Goal: Transaction & Acquisition: Purchase product/service

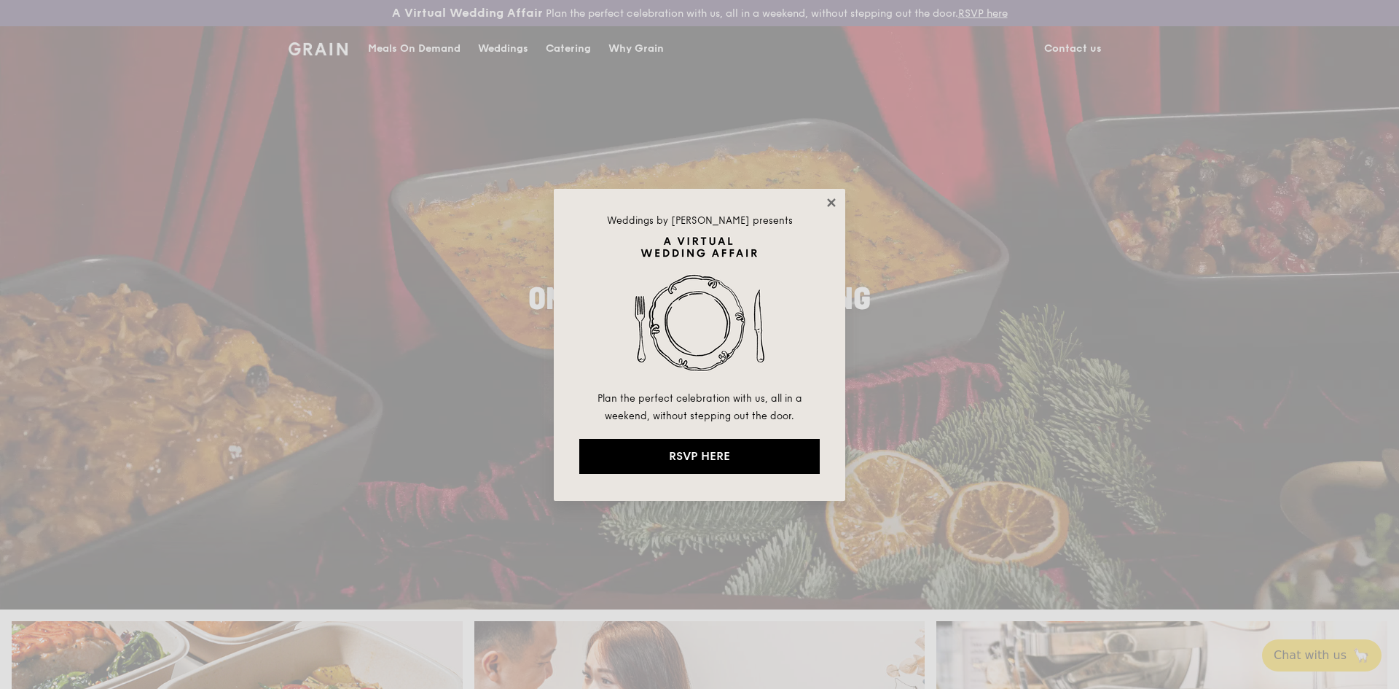
click at [828, 199] on icon at bounding box center [831, 202] width 8 height 8
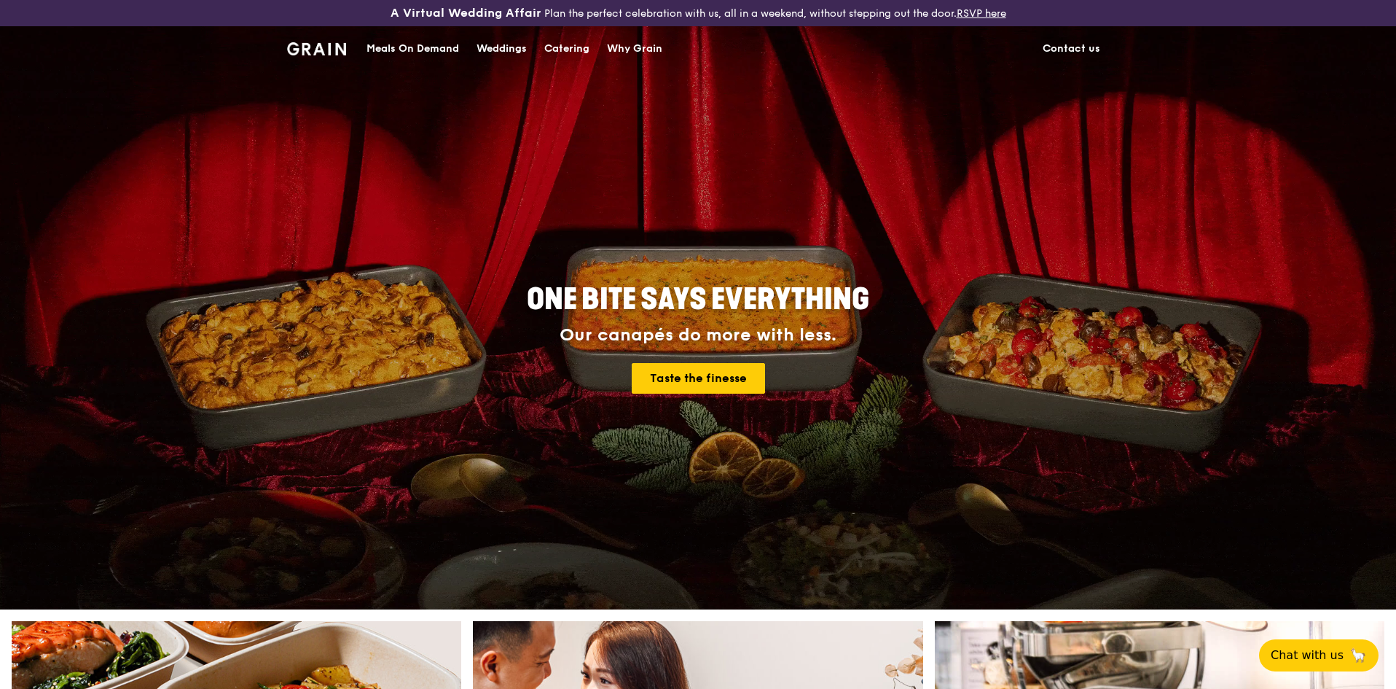
click at [428, 49] on div "Meals On Demand" at bounding box center [412, 49] width 93 height 44
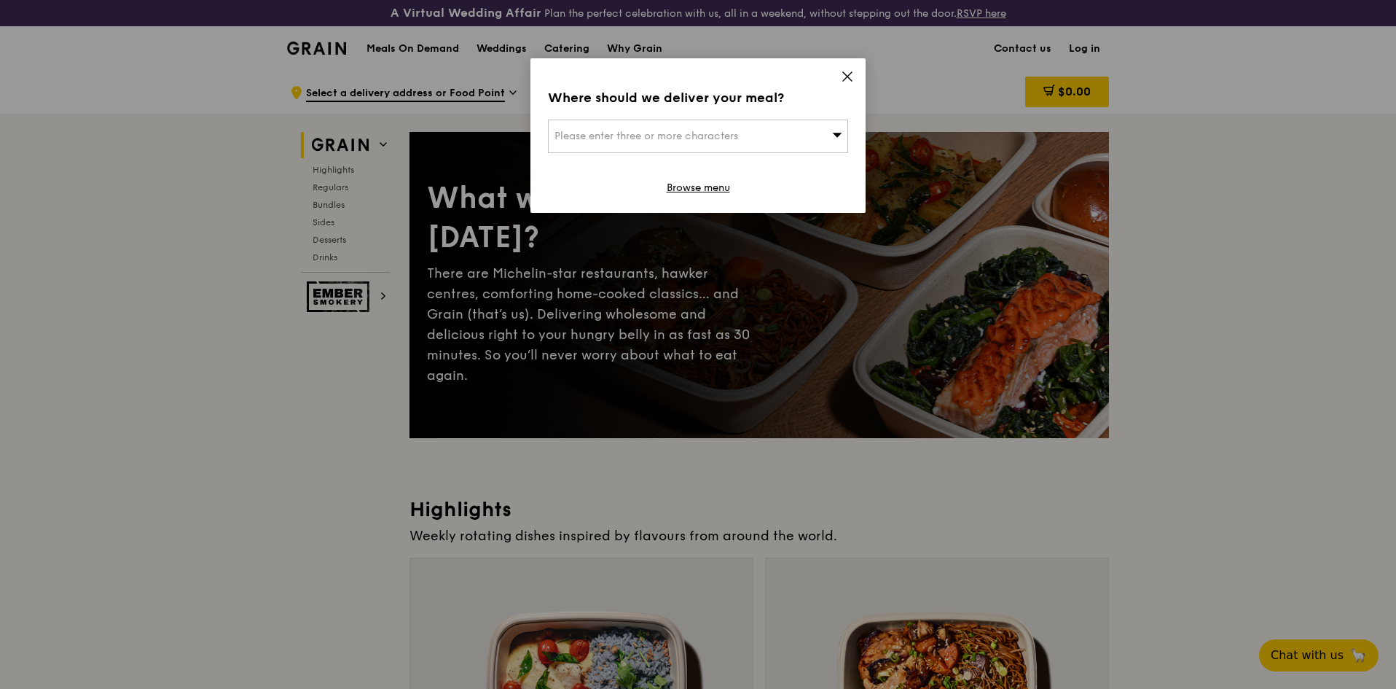
click at [853, 79] on icon at bounding box center [847, 76] width 13 height 13
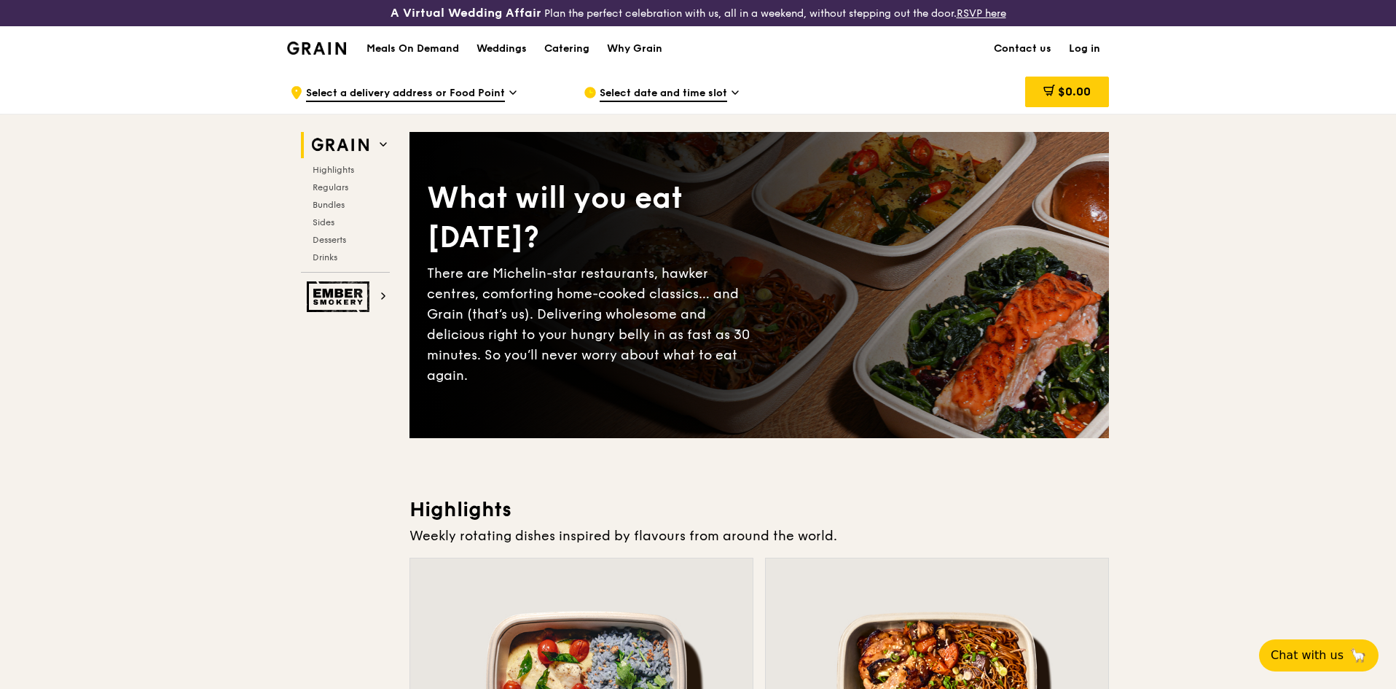
click at [654, 93] on span "Select date and time slot" at bounding box center [664, 94] width 128 height 16
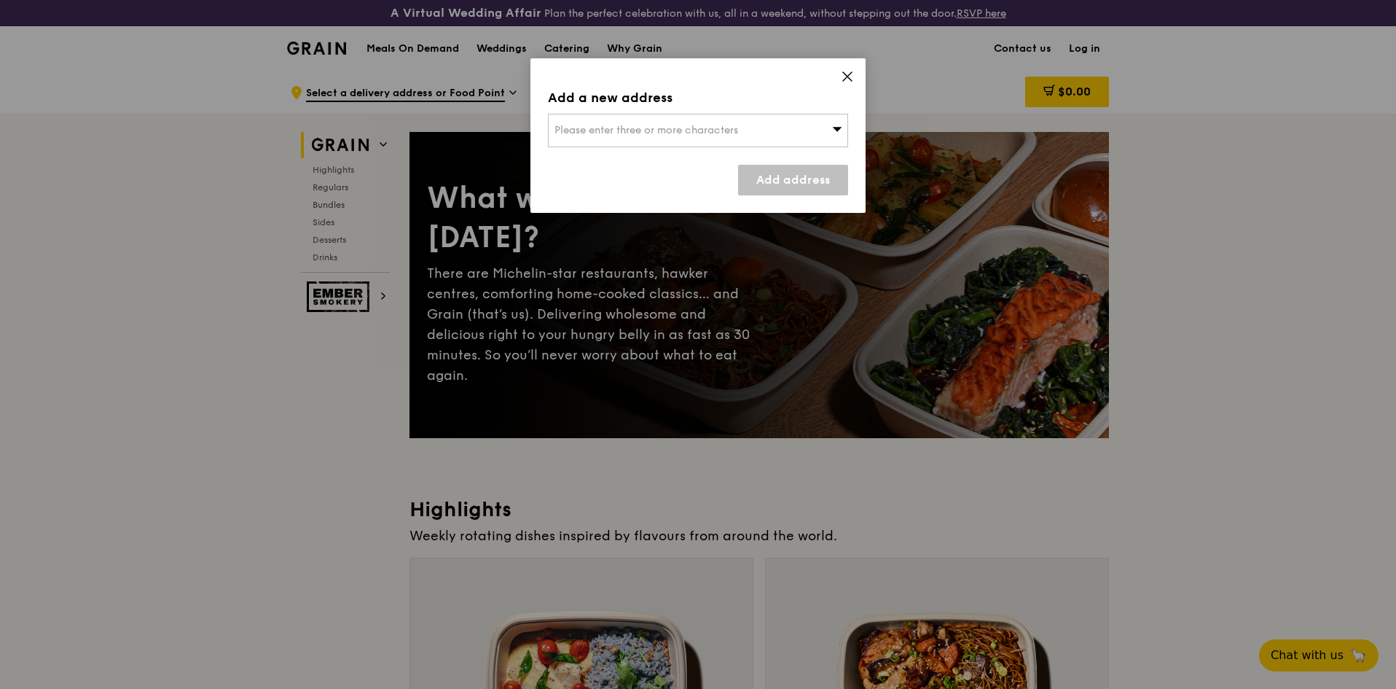
click at [758, 137] on div "Please enter three or more characters" at bounding box center [698, 131] width 300 height 34
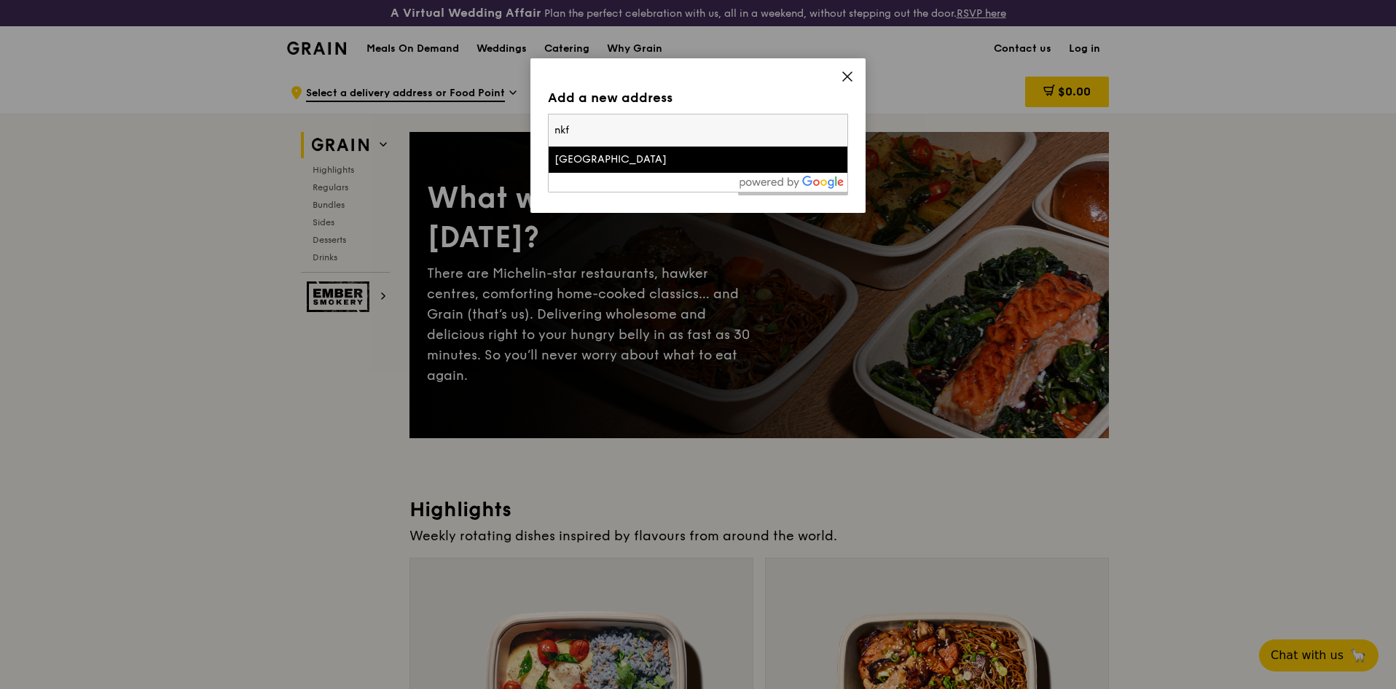
type input "nkf"
click at [729, 156] on div "[GEOGRAPHIC_DATA]" at bounding box center [662, 159] width 216 height 15
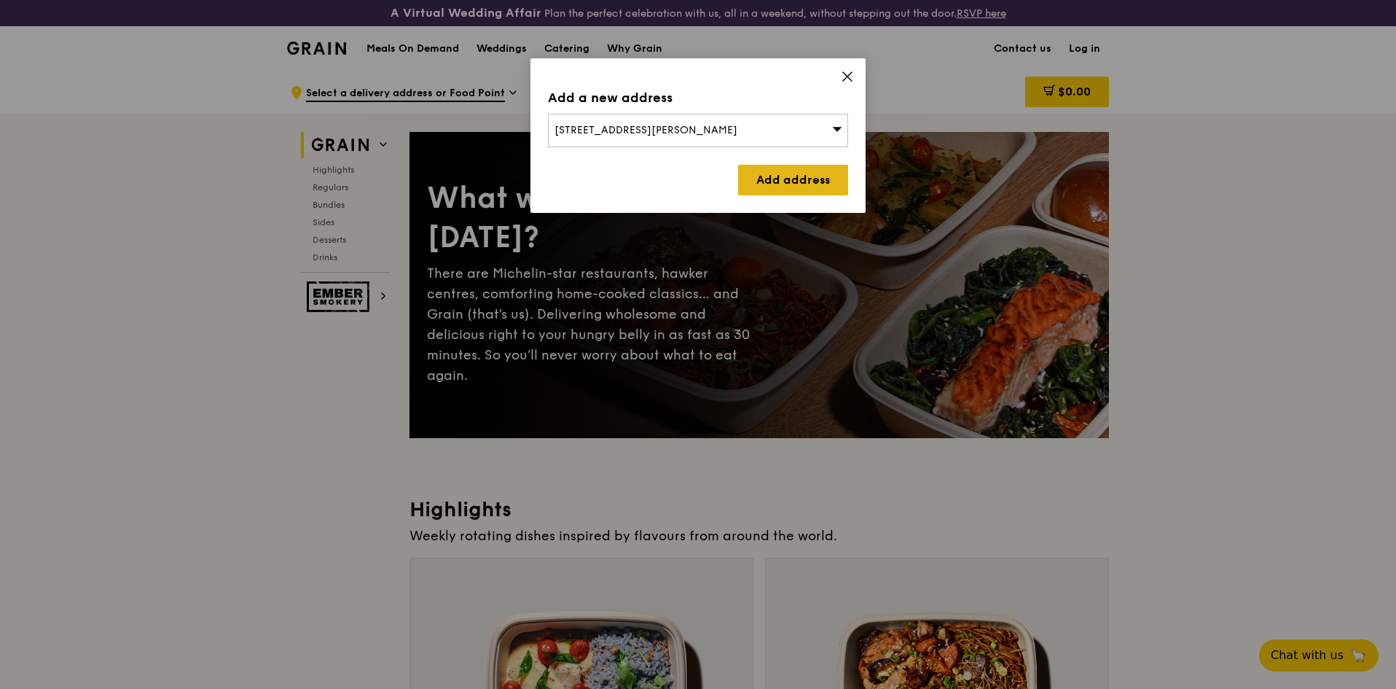
click at [775, 182] on link "Add address" at bounding box center [793, 180] width 110 height 31
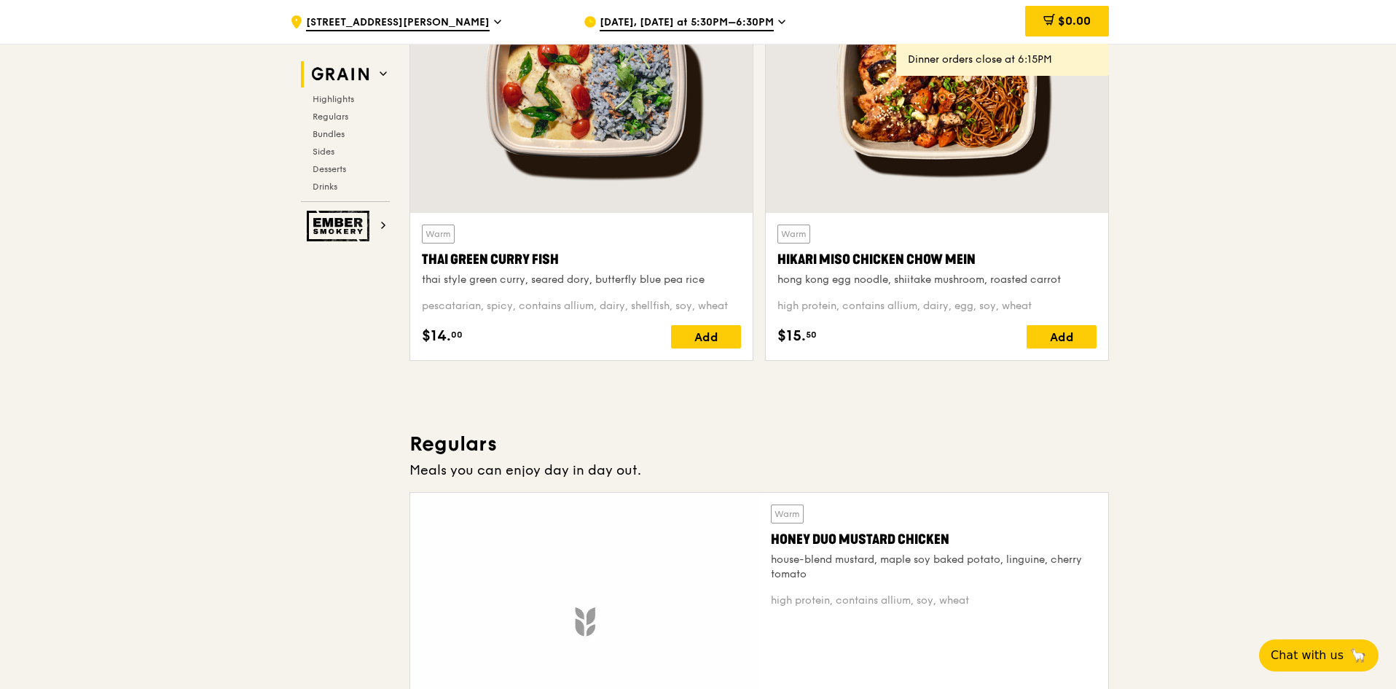
scroll to position [729, 0]
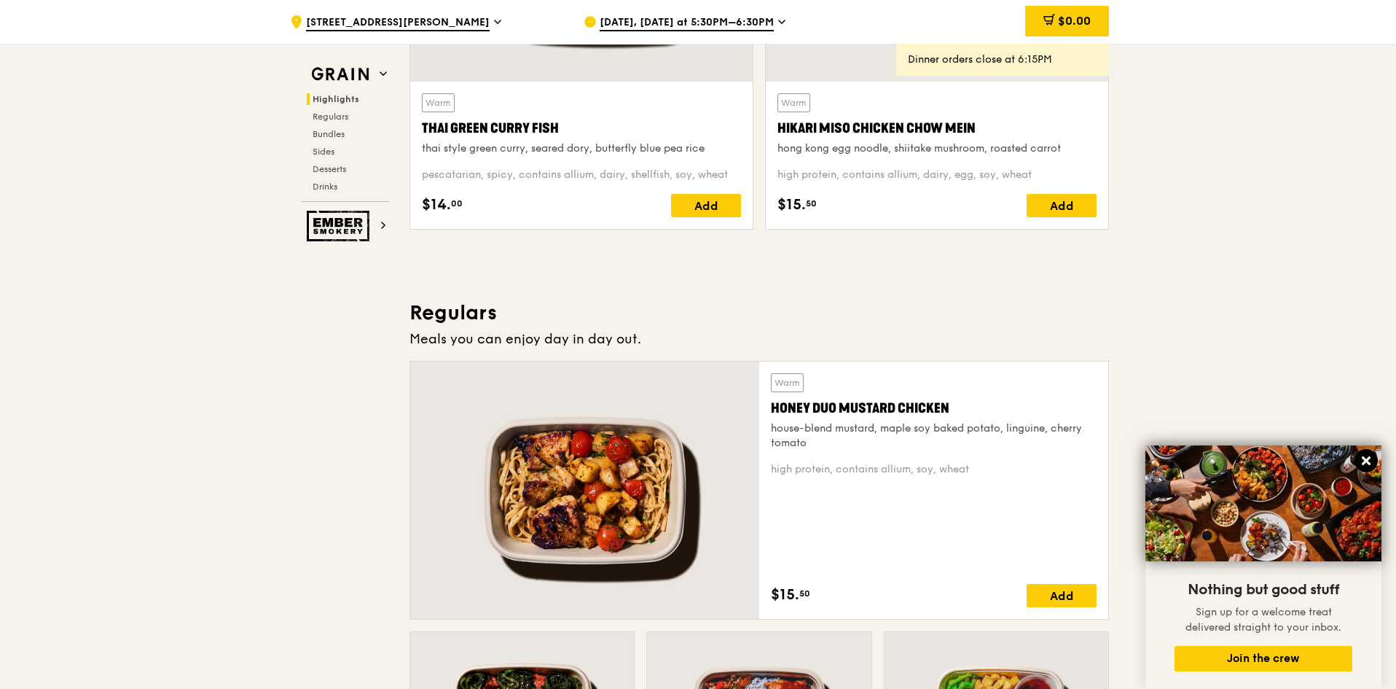
click at [1363, 460] on icon at bounding box center [1366, 460] width 13 height 13
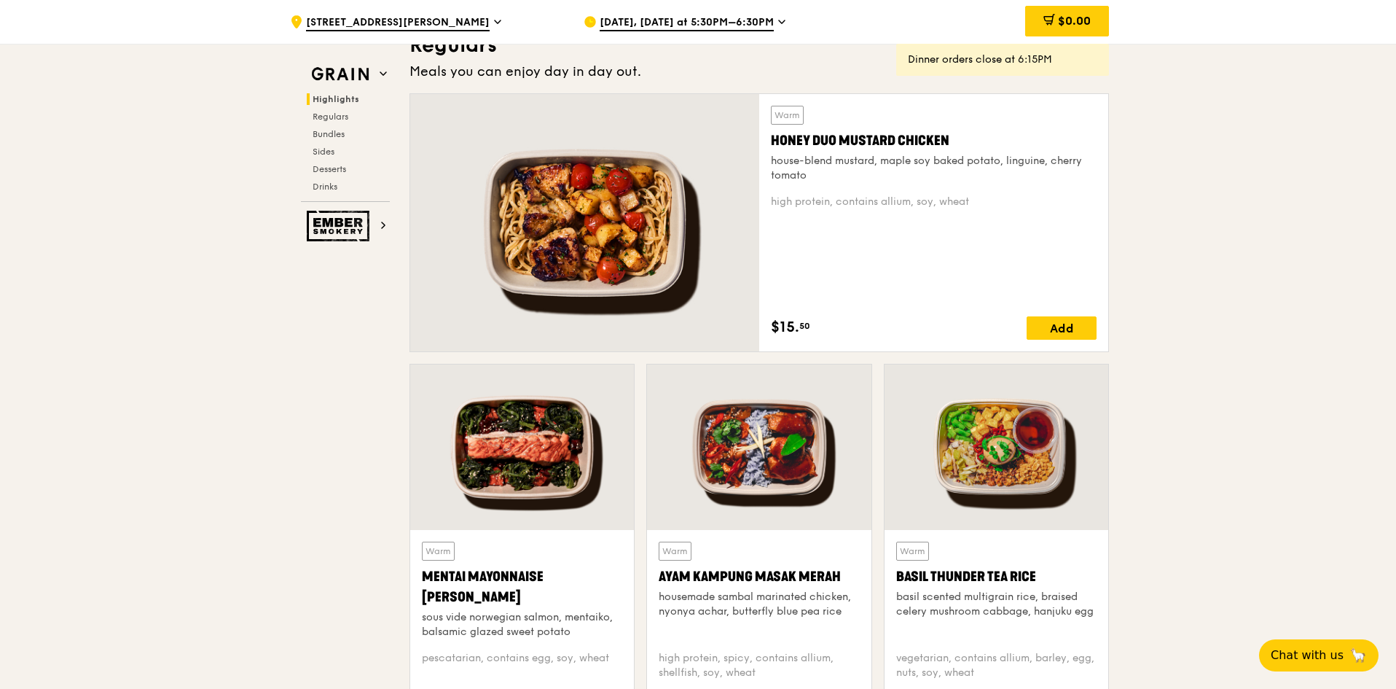
scroll to position [947, 0]
